Goal: Information Seeking & Learning: Learn about a topic

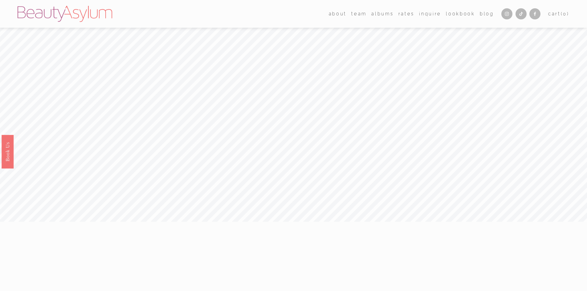
click at [458, 20] on div "about Career Coming Soon Meet [PERSON_NAME]" at bounding box center [256, 14] width 476 height 16
click at [459, 15] on link "Lookbook" at bounding box center [460, 13] width 29 height 9
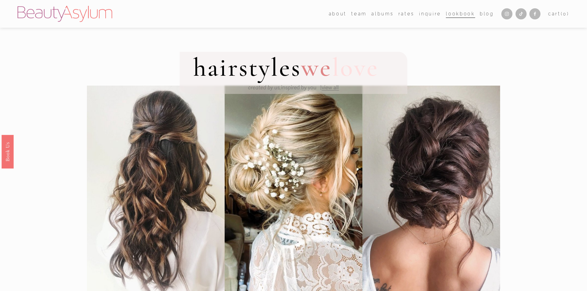
click at [329, 88] on span "view all" at bounding box center [329, 87] width 17 height 6
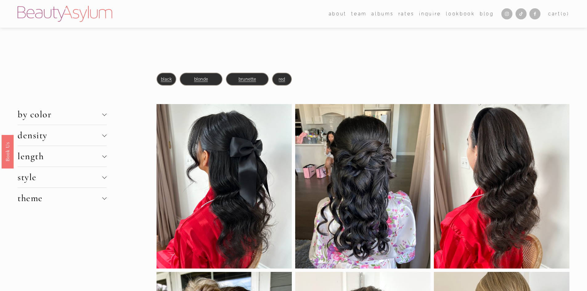
click at [100, 157] on span "length" at bounding box center [60, 156] width 85 height 11
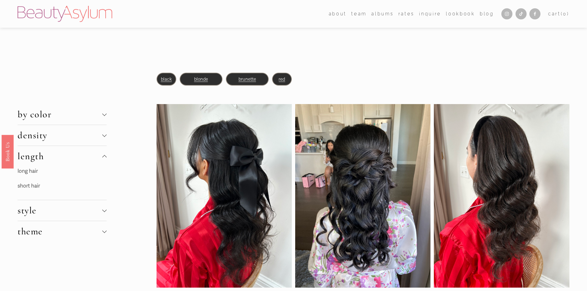
click at [26, 173] on link "long hair" at bounding box center [28, 171] width 20 height 6
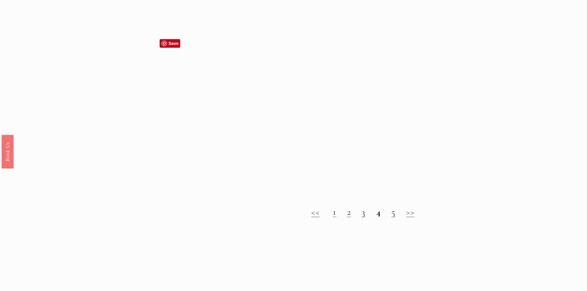
scroll to position [862, 0]
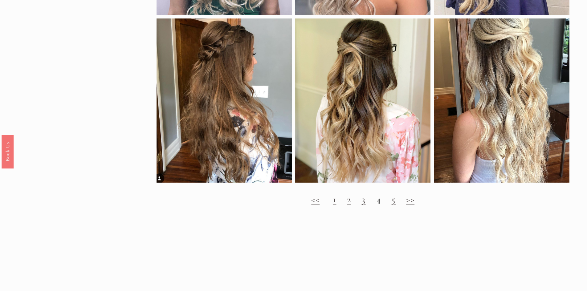
click at [333, 205] on link "1" at bounding box center [335, 199] width 4 height 11
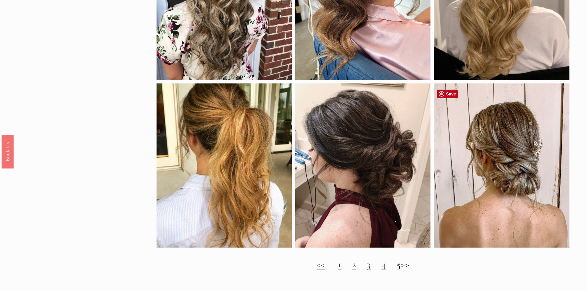
scroll to position [677, 0]
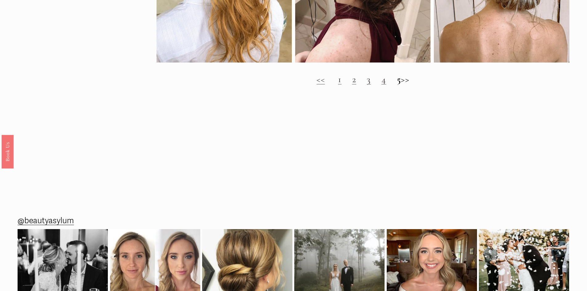
click at [338, 85] on link "1" at bounding box center [340, 79] width 4 height 11
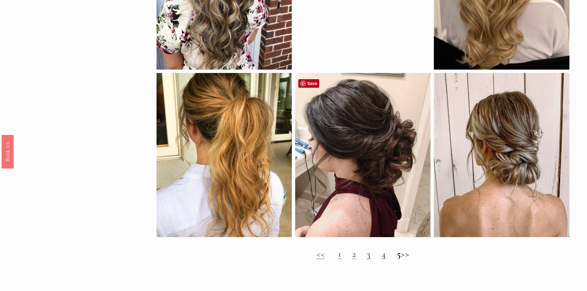
scroll to position [677, 0]
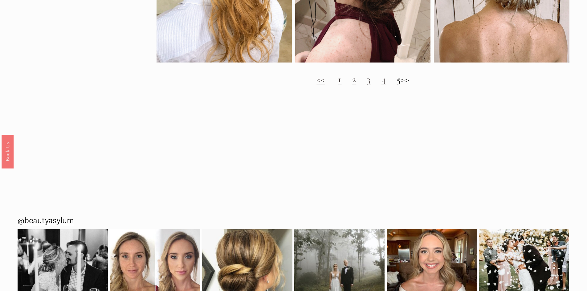
click at [352, 85] on link "2" at bounding box center [354, 79] width 4 height 11
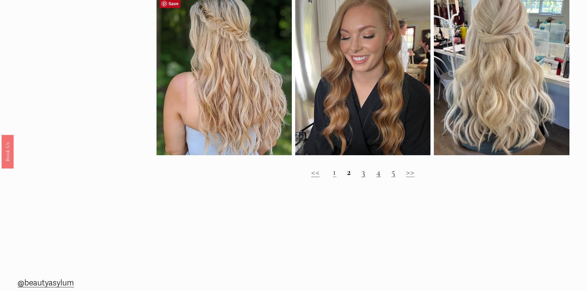
scroll to position [924, 0]
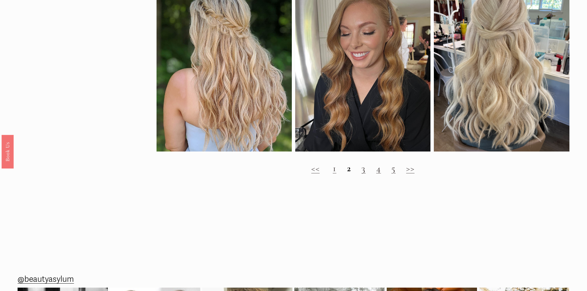
click at [363, 174] on link "3" at bounding box center [363, 168] width 4 height 11
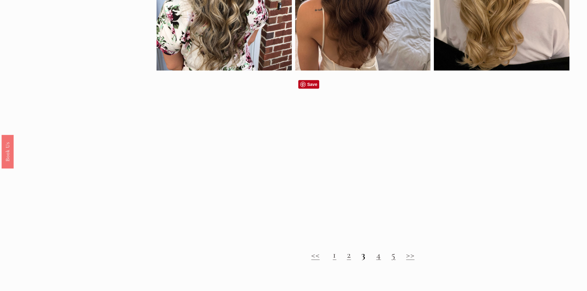
scroll to position [523, 0]
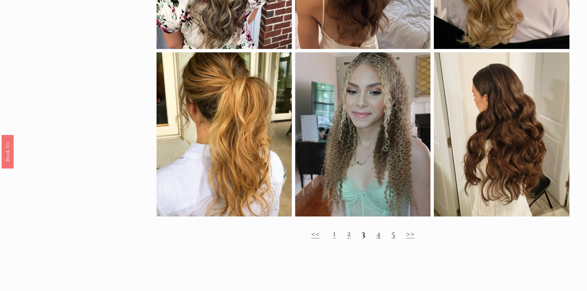
click at [378, 237] on link "4" at bounding box center [378, 233] width 5 height 11
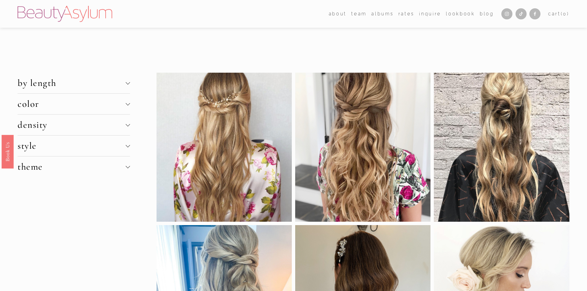
click at [436, 15] on link "Inquire" at bounding box center [430, 13] width 22 height 9
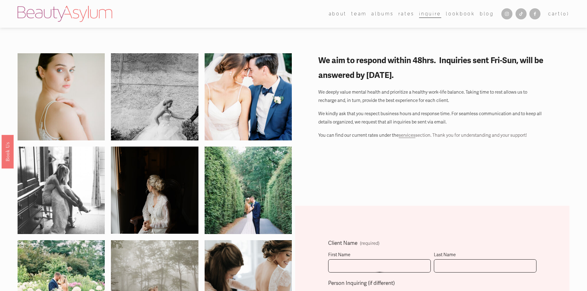
click at [456, 15] on link "Lookbook" at bounding box center [460, 13] width 29 height 9
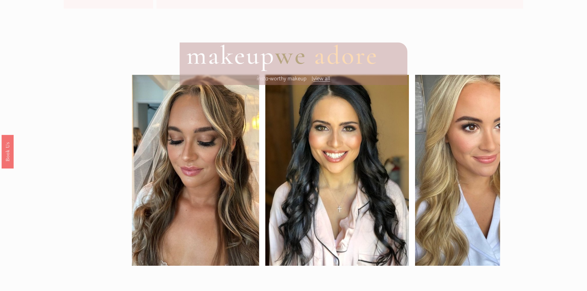
scroll to position [431, 0]
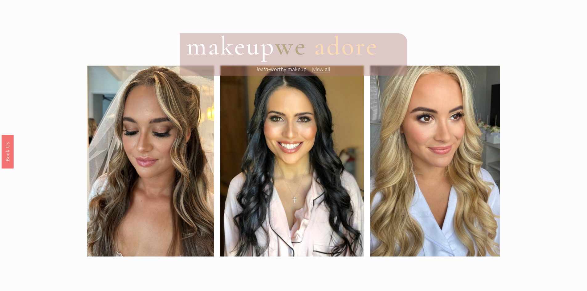
click at [322, 72] on span "view all" at bounding box center [321, 69] width 17 height 6
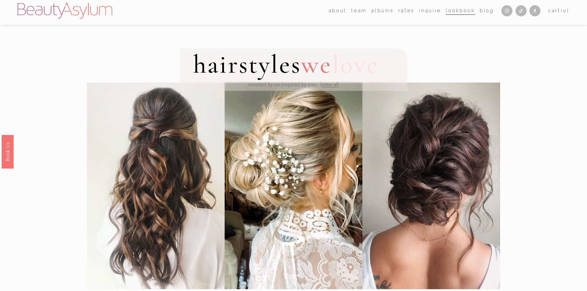
scroll to position [0, 0]
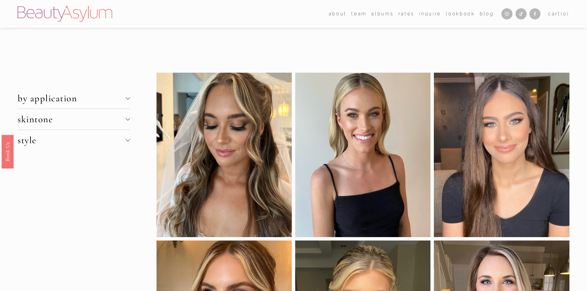
click at [407, 11] on link "Rates" at bounding box center [406, 13] width 16 height 9
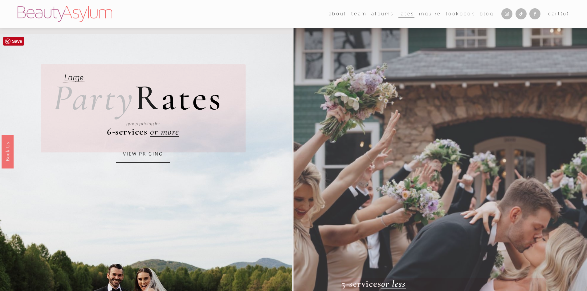
drag, startPoint x: 174, startPoint y: 135, endPoint x: 163, endPoint y: 136, distance: 10.5
click at [174, 134] on div "group pricing for" at bounding box center [143, 123] width 159 height 27
click at [141, 157] on link "VIEW PRICING" at bounding box center [143, 154] width 54 height 17
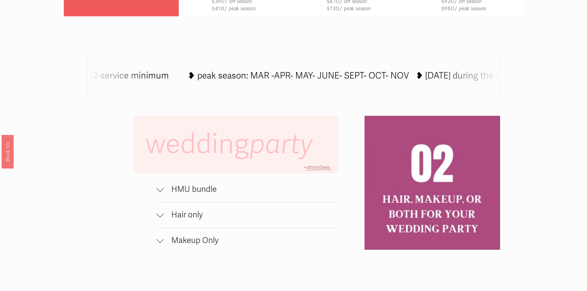
scroll to position [462, 0]
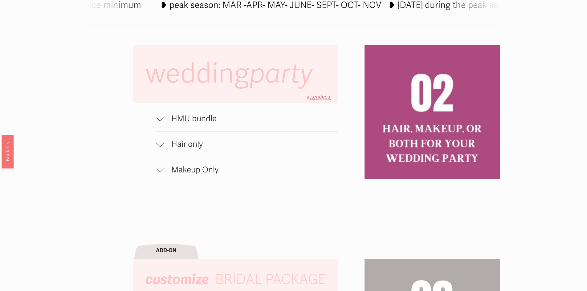
click at [192, 119] on span "HMU bundle" at bounding box center [251, 119] width 174 height 10
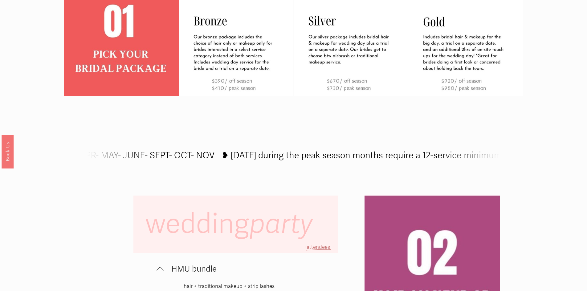
scroll to position [493, 0]
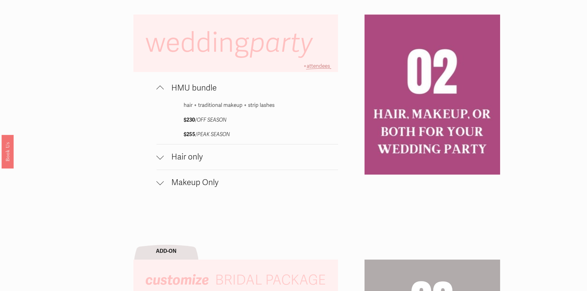
click at [234, 154] on button "Hair only" at bounding box center [247, 156] width 182 height 25
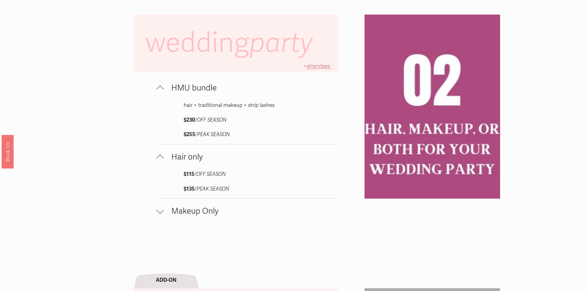
click at [255, 222] on button "Makeup Only" at bounding box center [247, 211] width 182 height 25
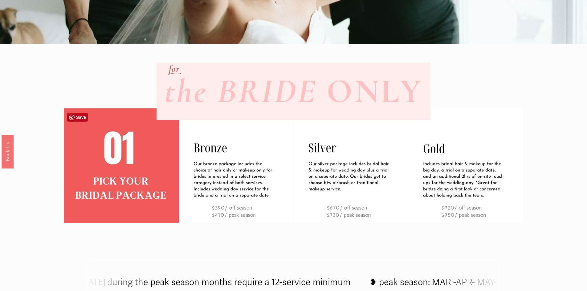
scroll to position [0, 0]
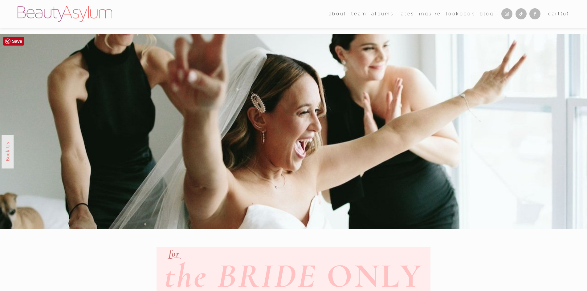
click at [6, 149] on link "Book Us" at bounding box center [8, 152] width 12 height 34
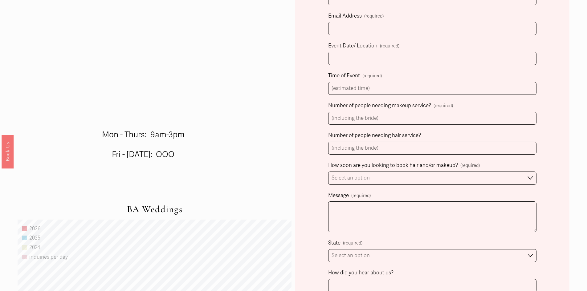
scroll to position [308, 0]
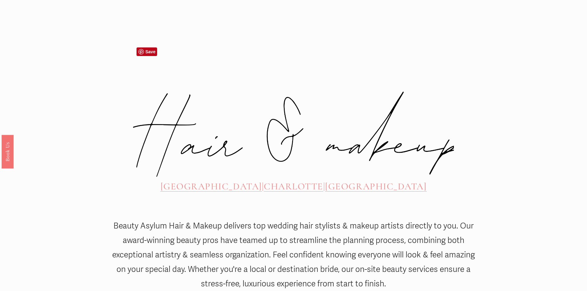
scroll to position [308, 0]
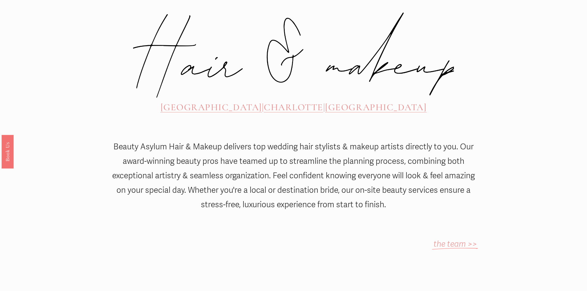
click at [222, 102] on span "[GEOGRAPHIC_DATA]" at bounding box center [210, 107] width 101 height 11
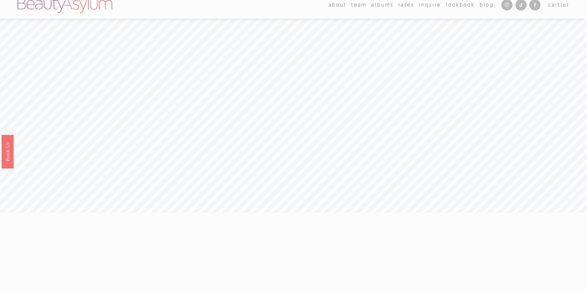
scroll to position [0, 0]
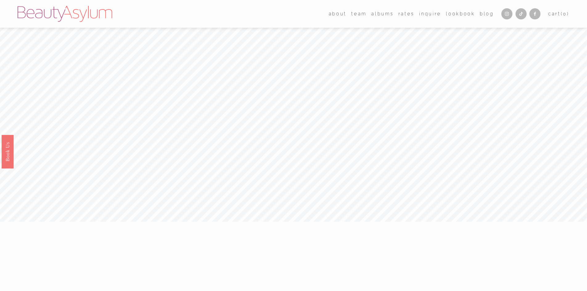
click at [559, 15] on link "Cart ( 0 )" at bounding box center [558, 14] width 21 height 8
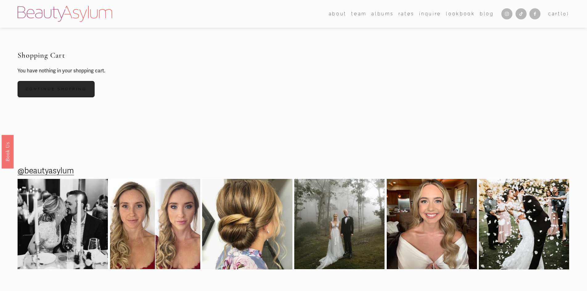
click at [85, 87] on link "Continue Shopping" at bounding box center [56, 89] width 77 height 16
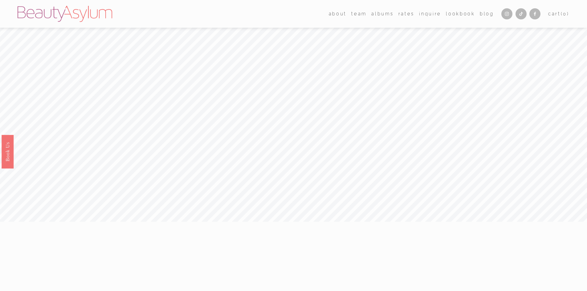
click at [431, 14] on link "Inquire" at bounding box center [430, 13] width 22 height 9
